Goal: Communication & Community: Answer question/provide support

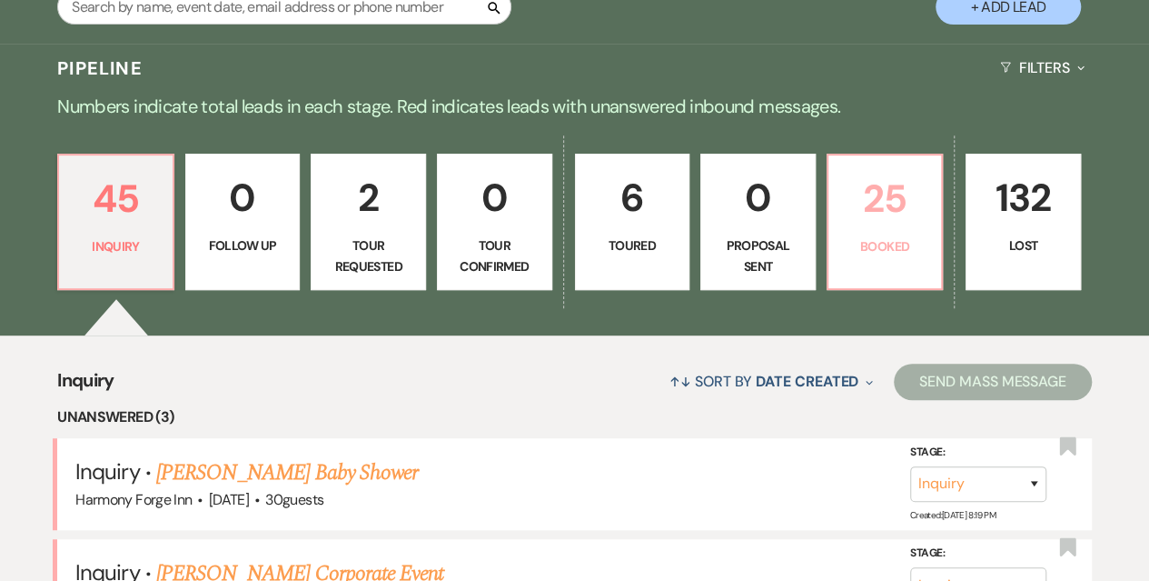
click at [870, 233] on link "25 Booked" at bounding box center [885, 222] width 117 height 136
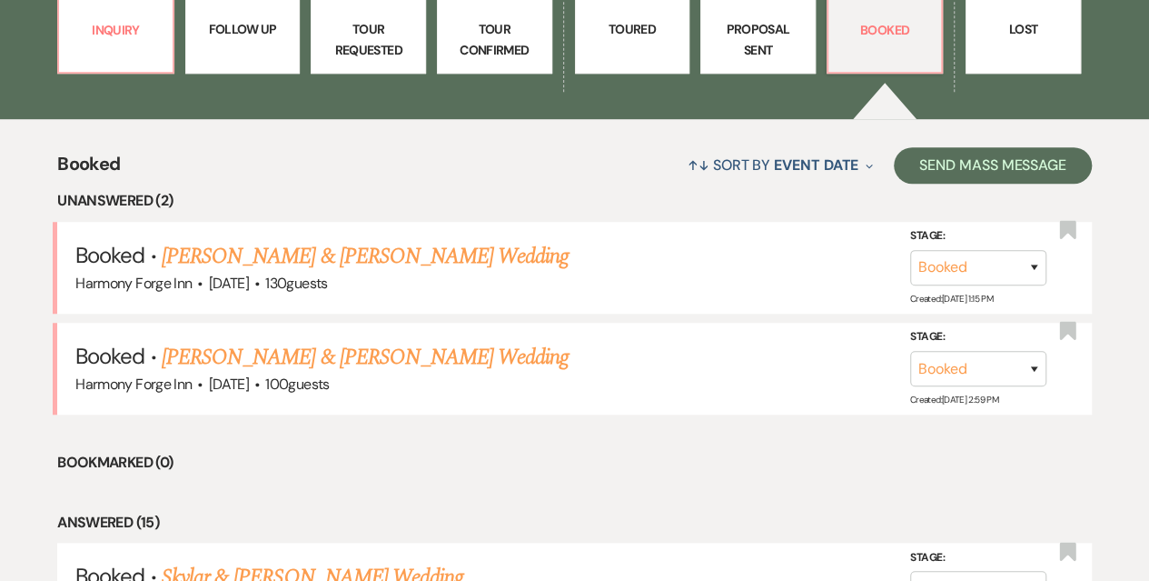
scroll to position [636, 0]
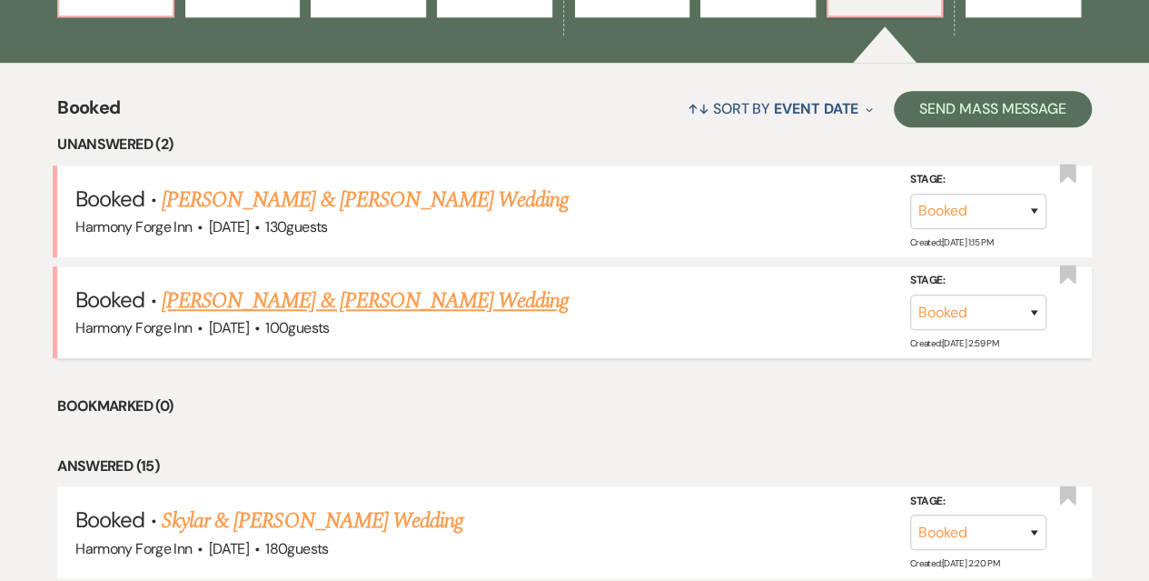
click at [351, 293] on link "[PERSON_NAME] & [PERSON_NAME] Wedding" at bounding box center [365, 300] width 407 height 33
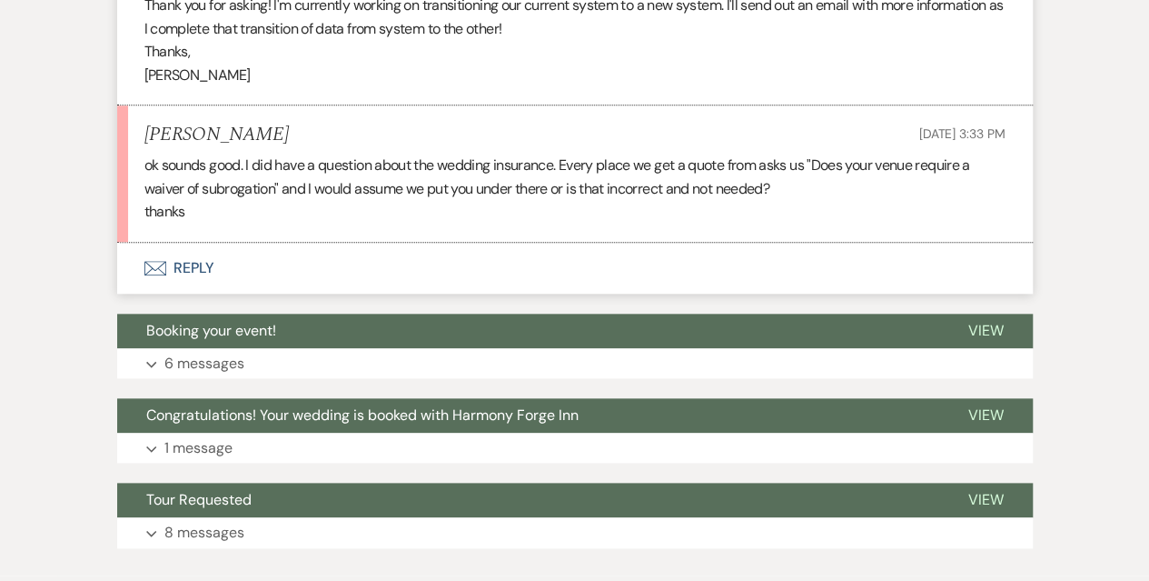
scroll to position [818, 0]
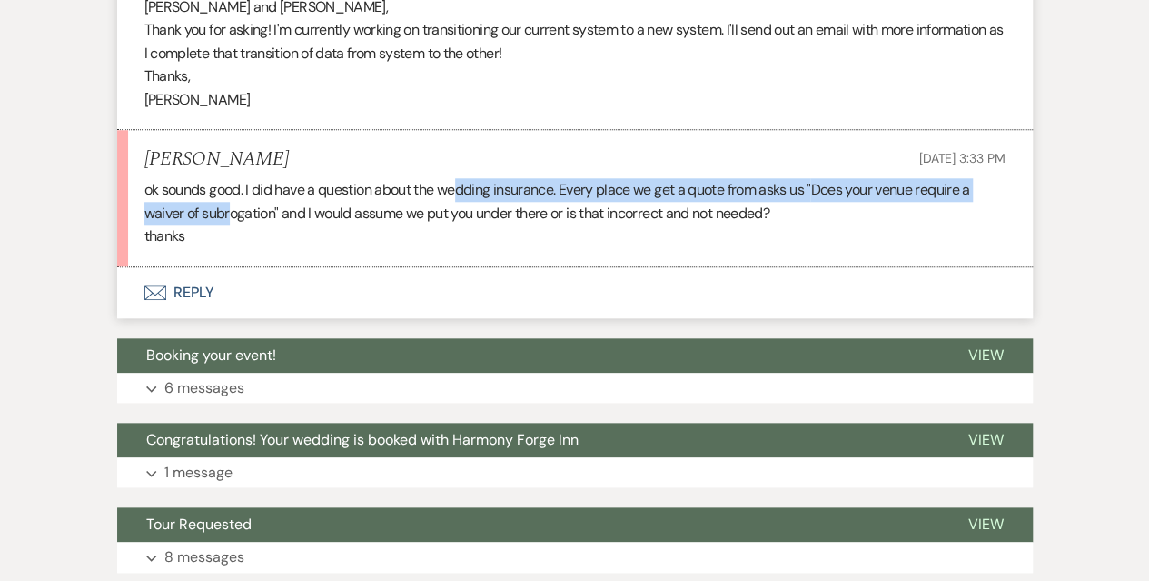
drag, startPoint x: 233, startPoint y: 203, endPoint x: 458, endPoint y: 198, distance: 225.3
click at [458, 198] on p "ok sounds good. I did have a question about the wedding insurance. Every place …" at bounding box center [574, 201] width 861 height 46
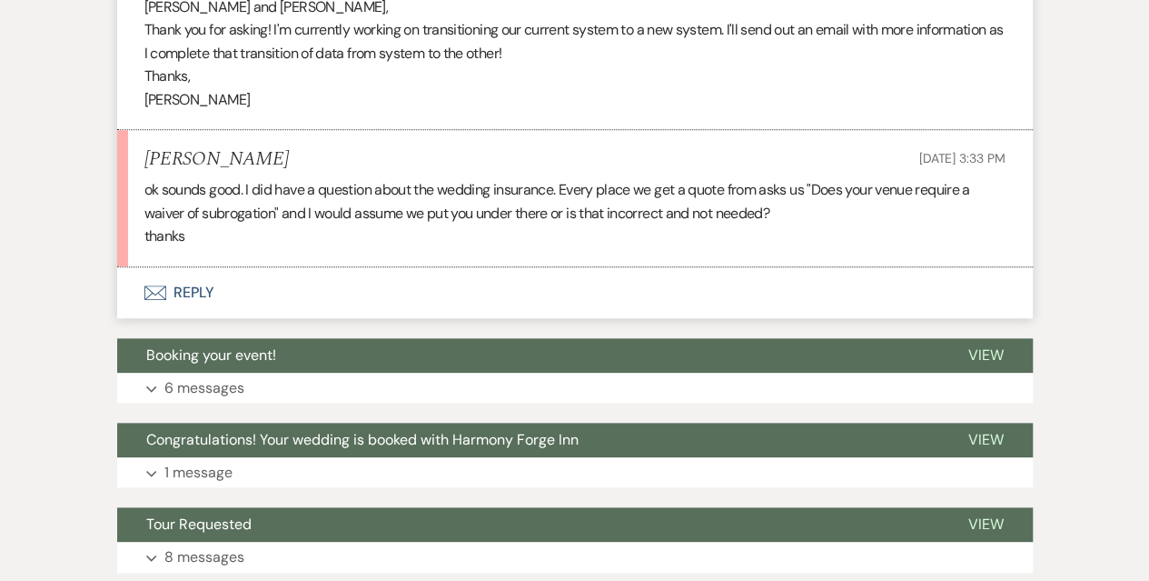
click at [470, 242] on p "thanks" at bounding box center [574, 236] width 861 height 24
click at [193, 293] on button "Envelope Reply" at bounding box center [575, 292] width 916 height 51
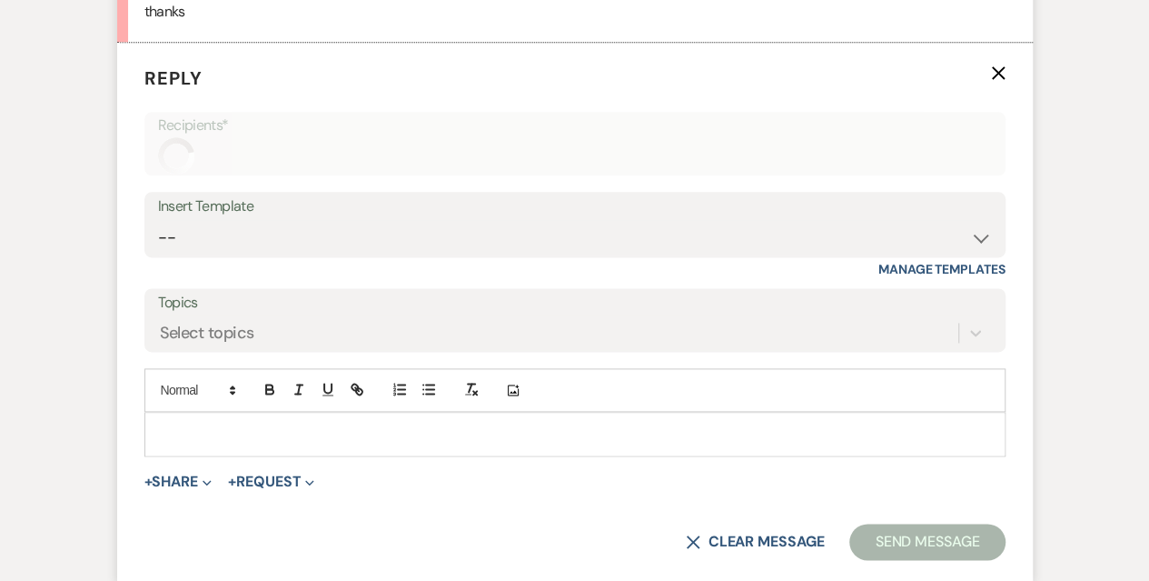
scroll to position [1061, 0]
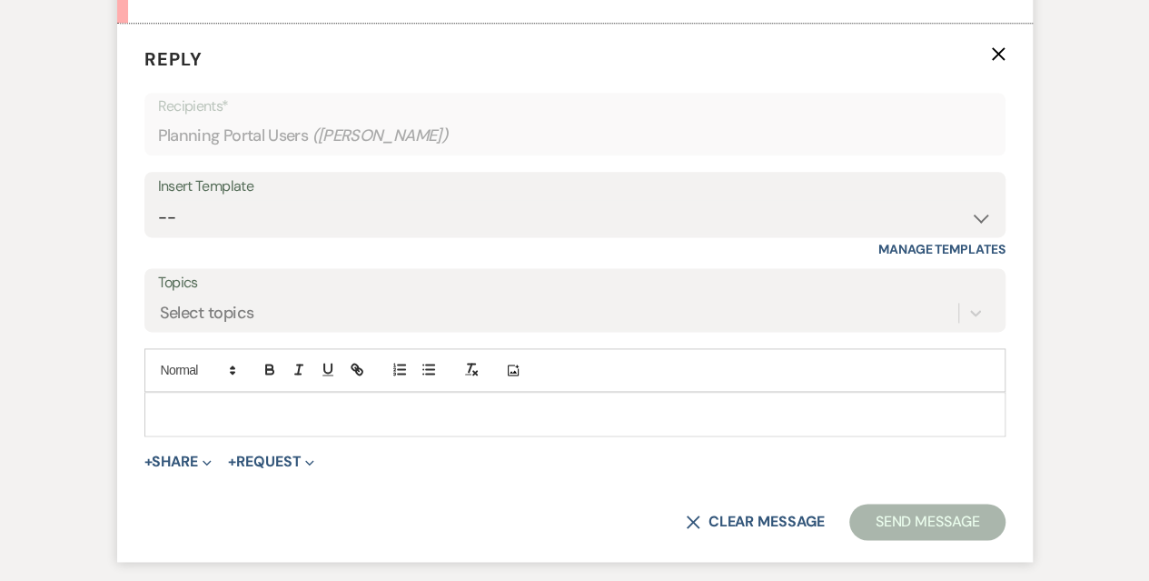
click at [200, 416] on p at bounding box center [575, 413] width 832 height 20
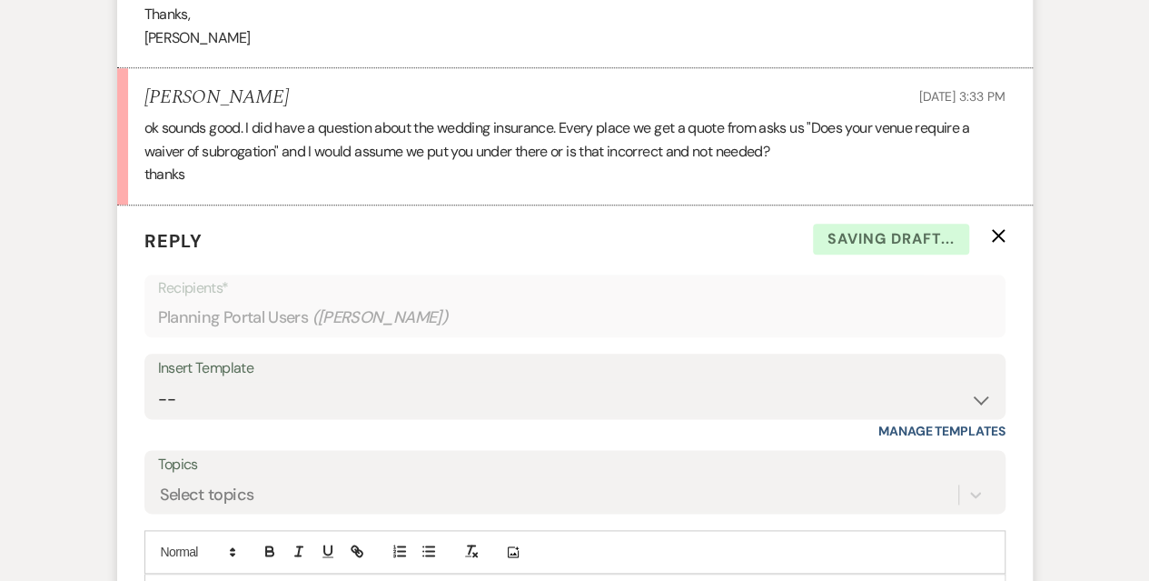
scroll to position [899, 0]
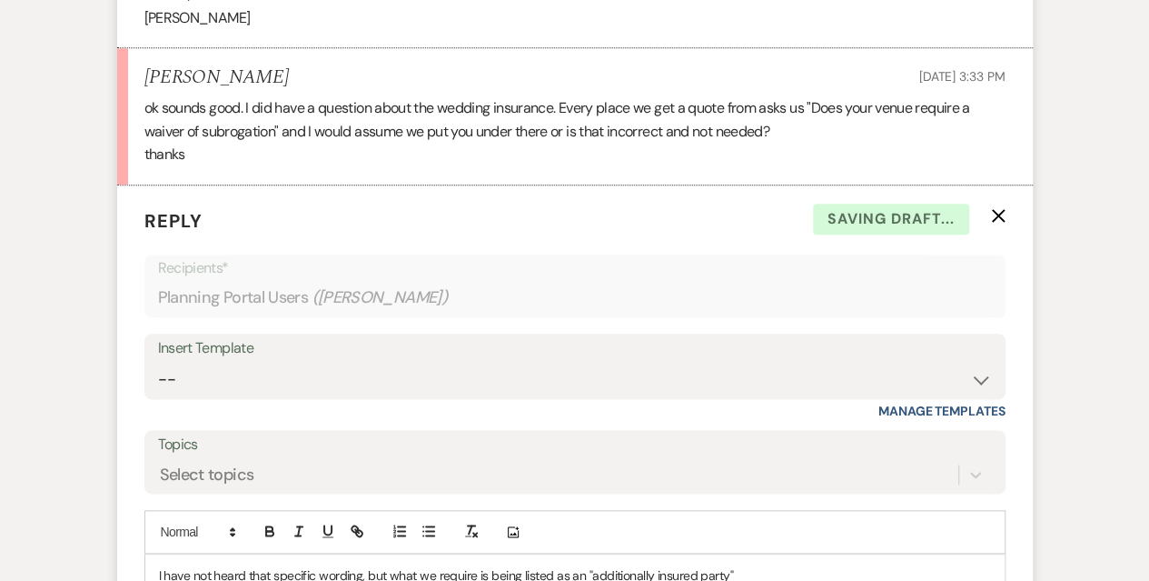
click at [275, 137] on span "Does your venue require a waiver of subrogation" and I would assume we put you …" at bounding box center [557, 119] width 826 height 43
drag, startPoint x: 275, startPoint y: 134, endPoint x: 141, endPoint y: 132, distance: 134.5
click at [141, 132] on li "[PERSON_NAME] [DATE] 3:33 PM ok sounds good. I did have a question about the we…" at bounding box center [575, 116] width 916 height 137
copy span "waiver of subrogation"
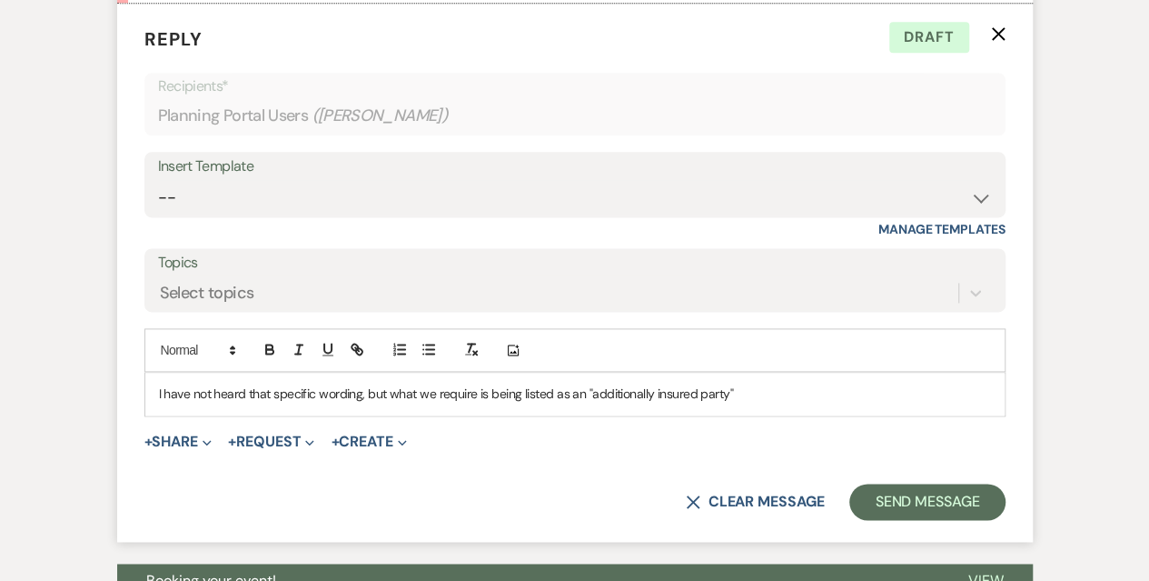
click at [772, 395] on p "I have not heard that specific wording, but what we require is being listed as …" at bounding box center [575, 393] width 832 height 20
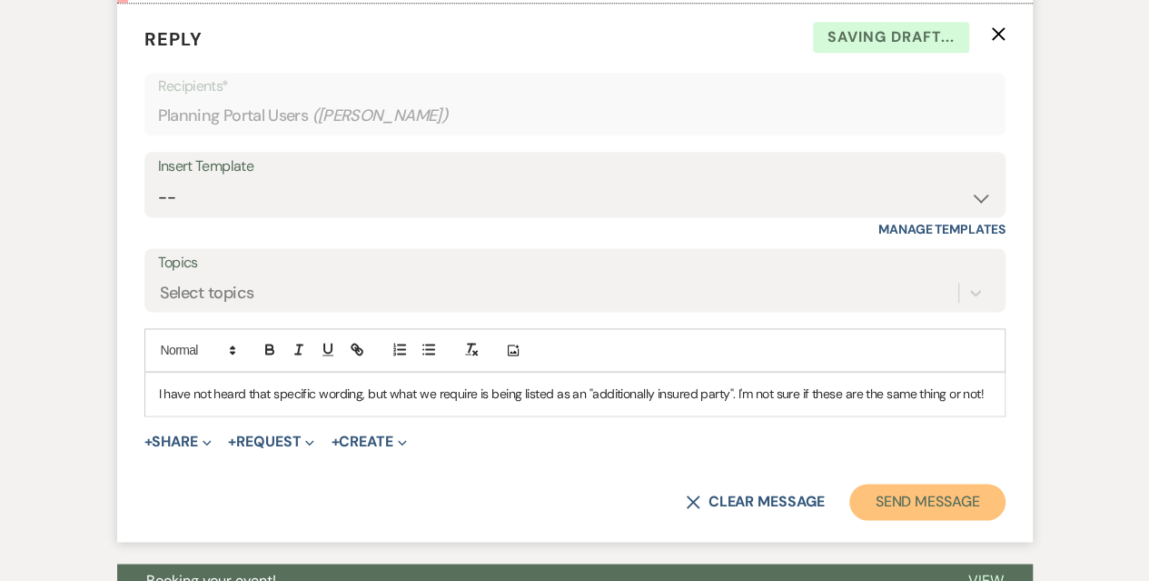
drag, startPoint x: 970, startPoint y: 501, endPoint x: 965, endPoint y: 491, distance: 11.4
click at [965, 491] on button "Send Message" at bounding box center [926, 501] width 155 height 36
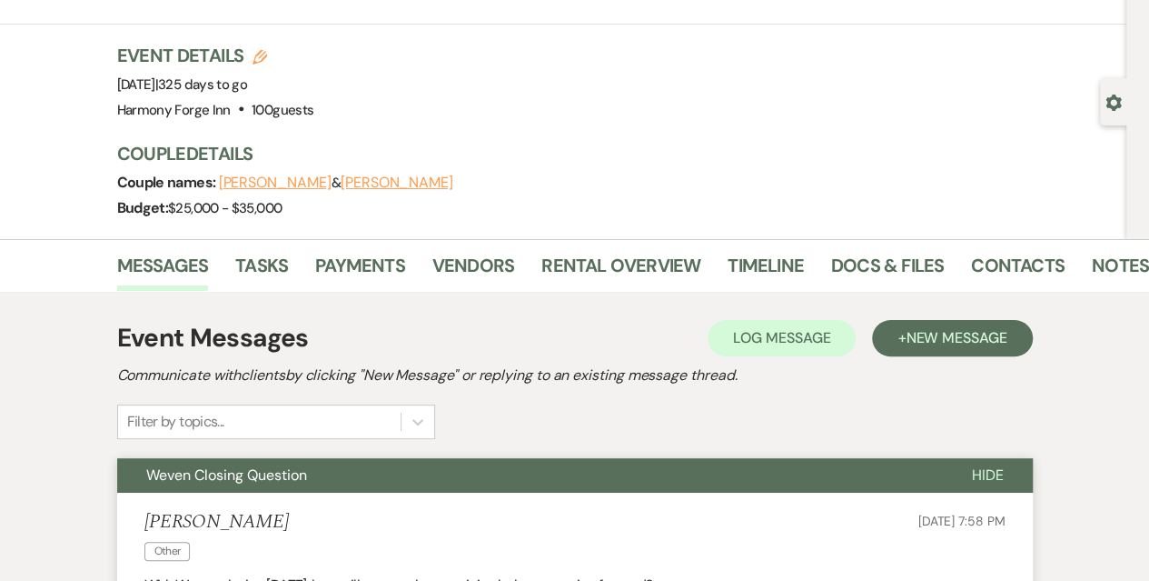
scroll to position [0, 0]
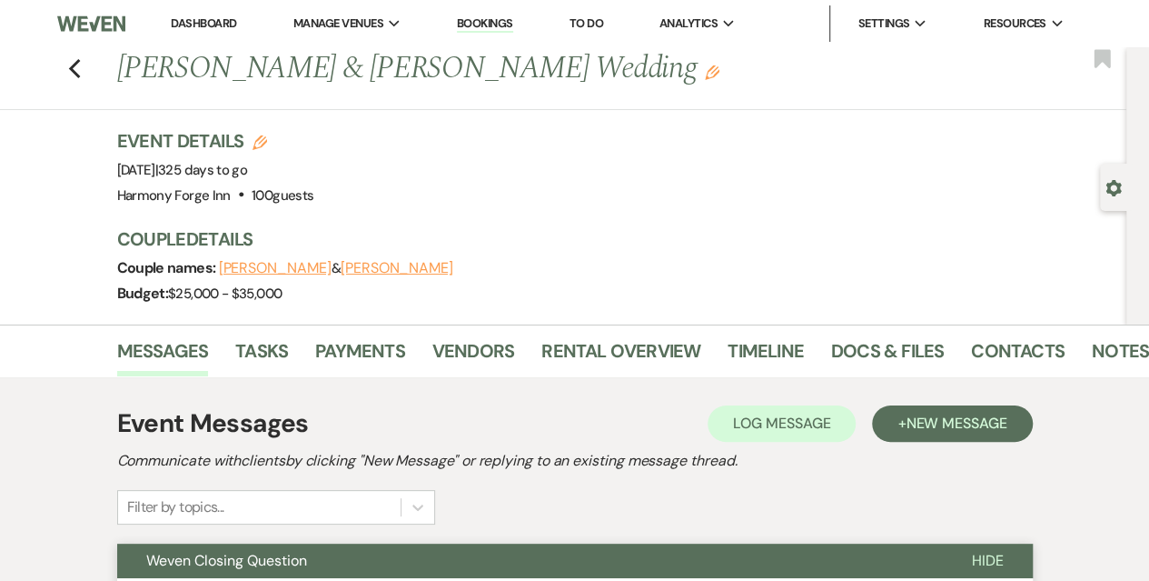
click at [189, 24] on link "Dashboard" at bounding box center [203, 22] width 65 height 15
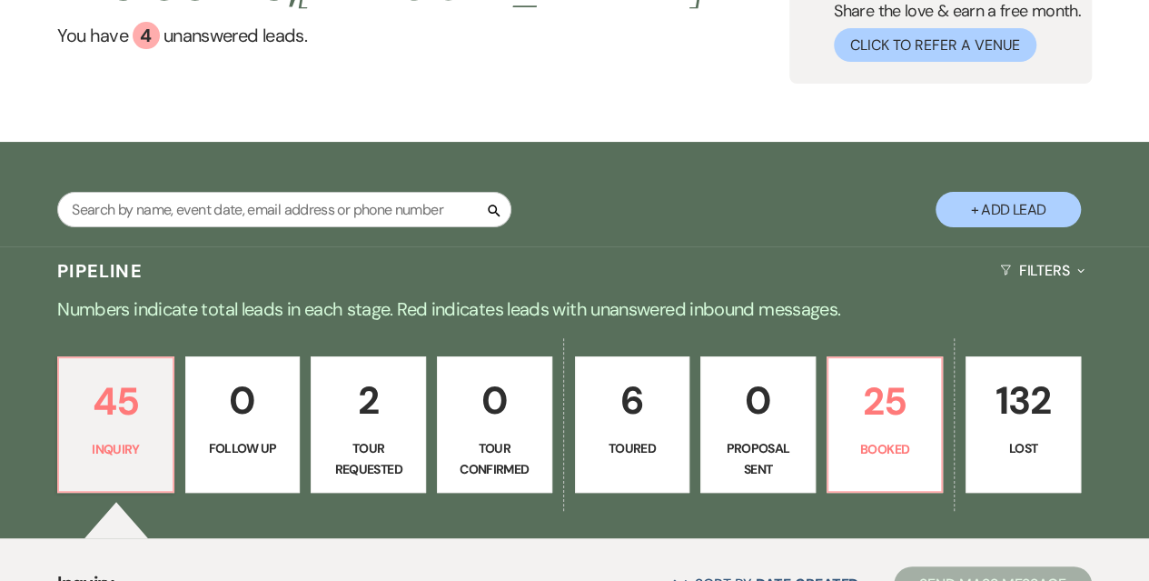
scroll to position [273, 0]
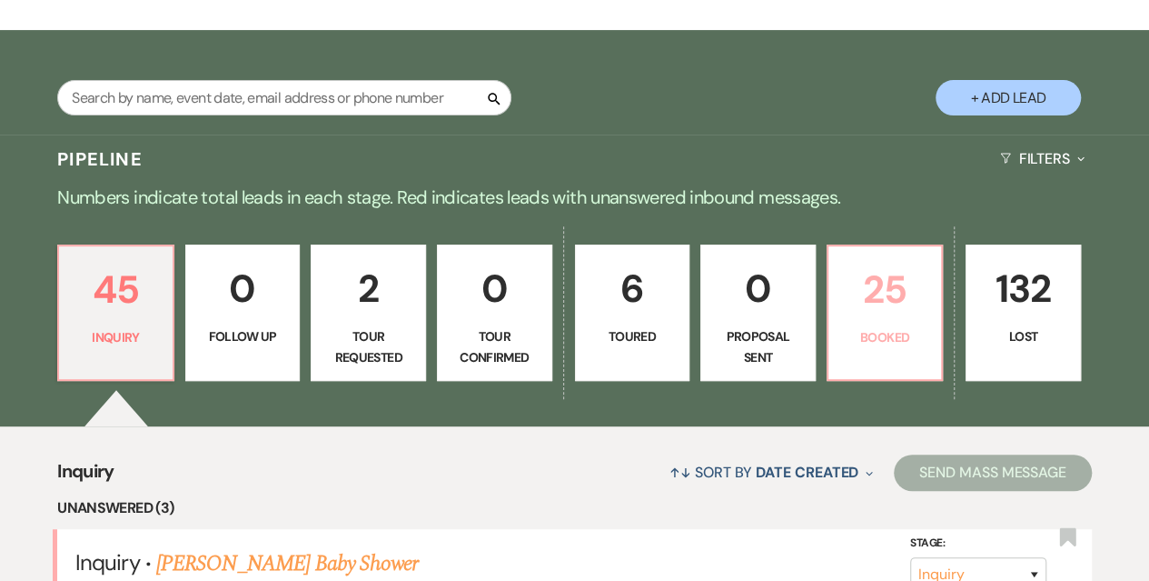
click at [873, 313] on p "25" at bounding box center [885, 289] width 92 height 61
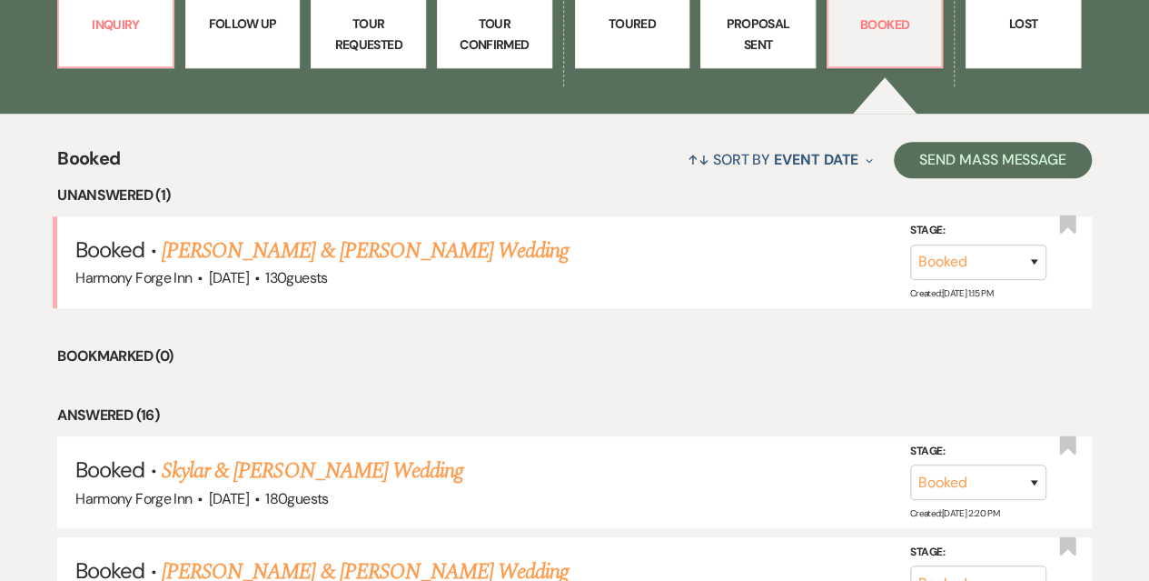
scroll to position [636, 0]
